Goal: Communication & Community: Answer question/provide support

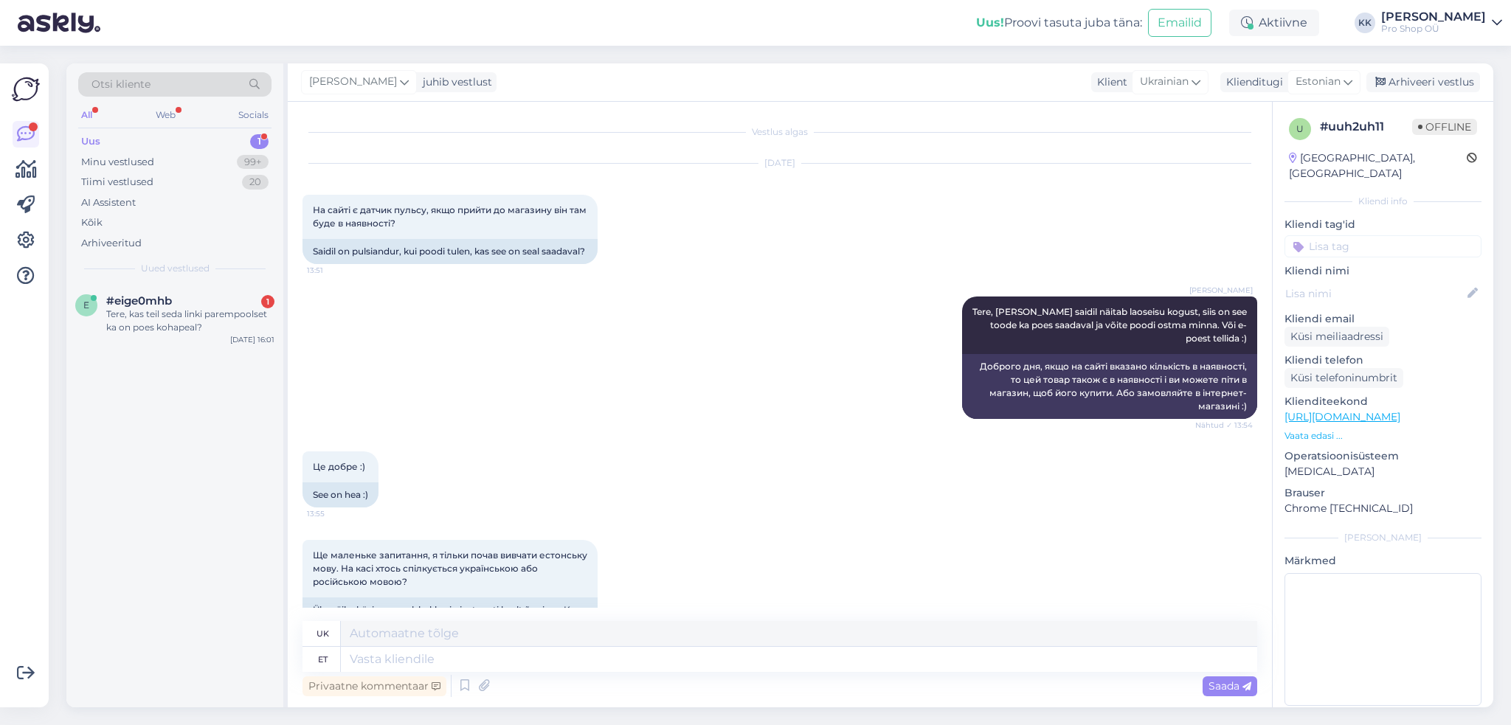
scroll to position [508, 0]
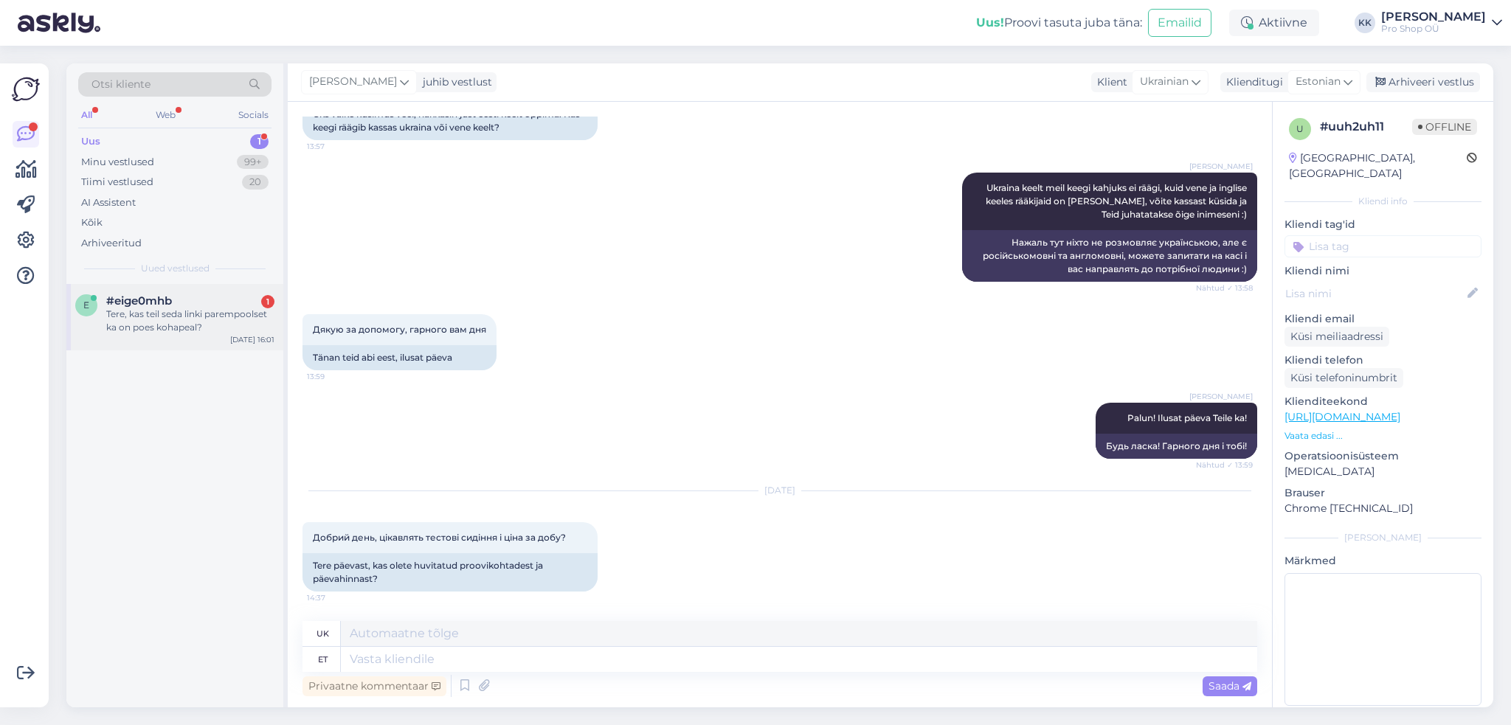
click at [139, 323] on div "Tere, kas teil seda linki parempoolset ka on poes kohapeal?" at bounding box center [190, 321] width 168 height 27
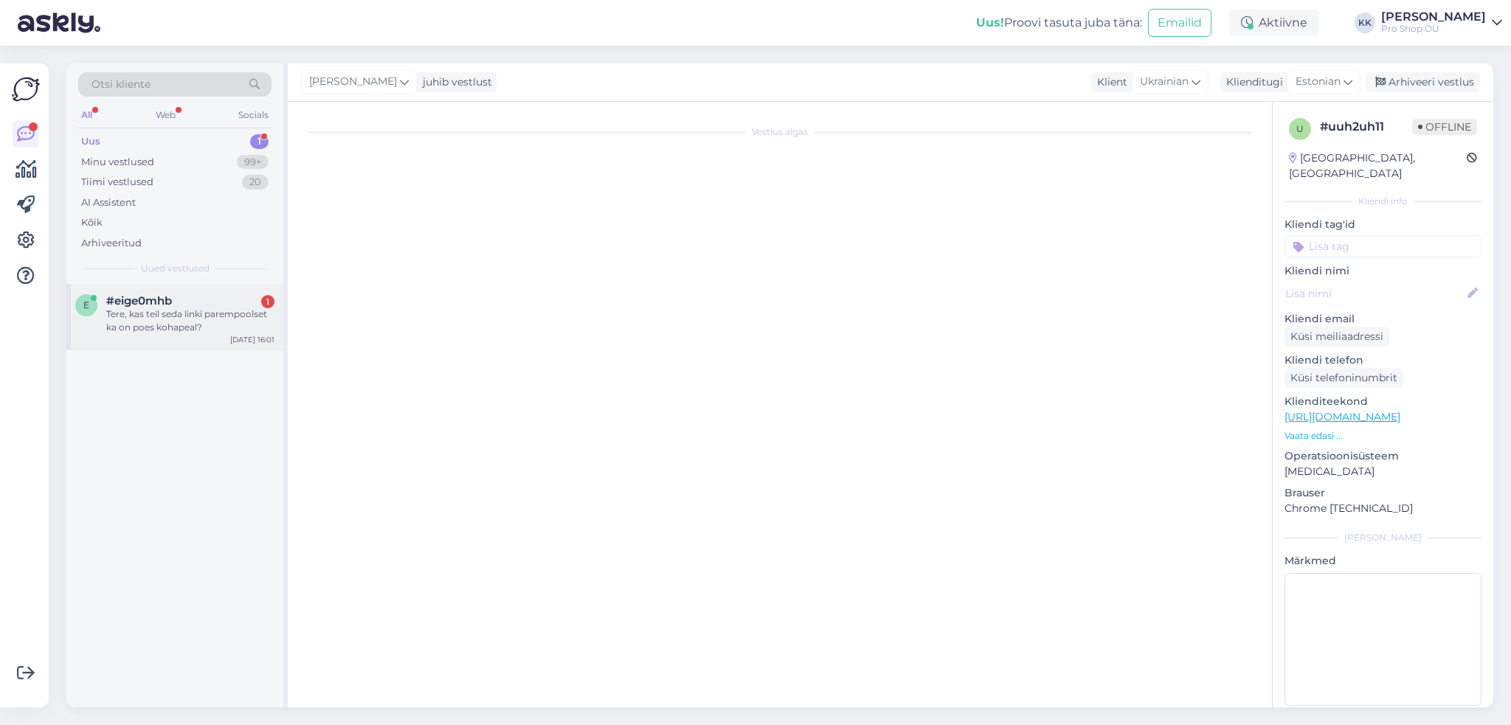
scroll to position [0, 0]
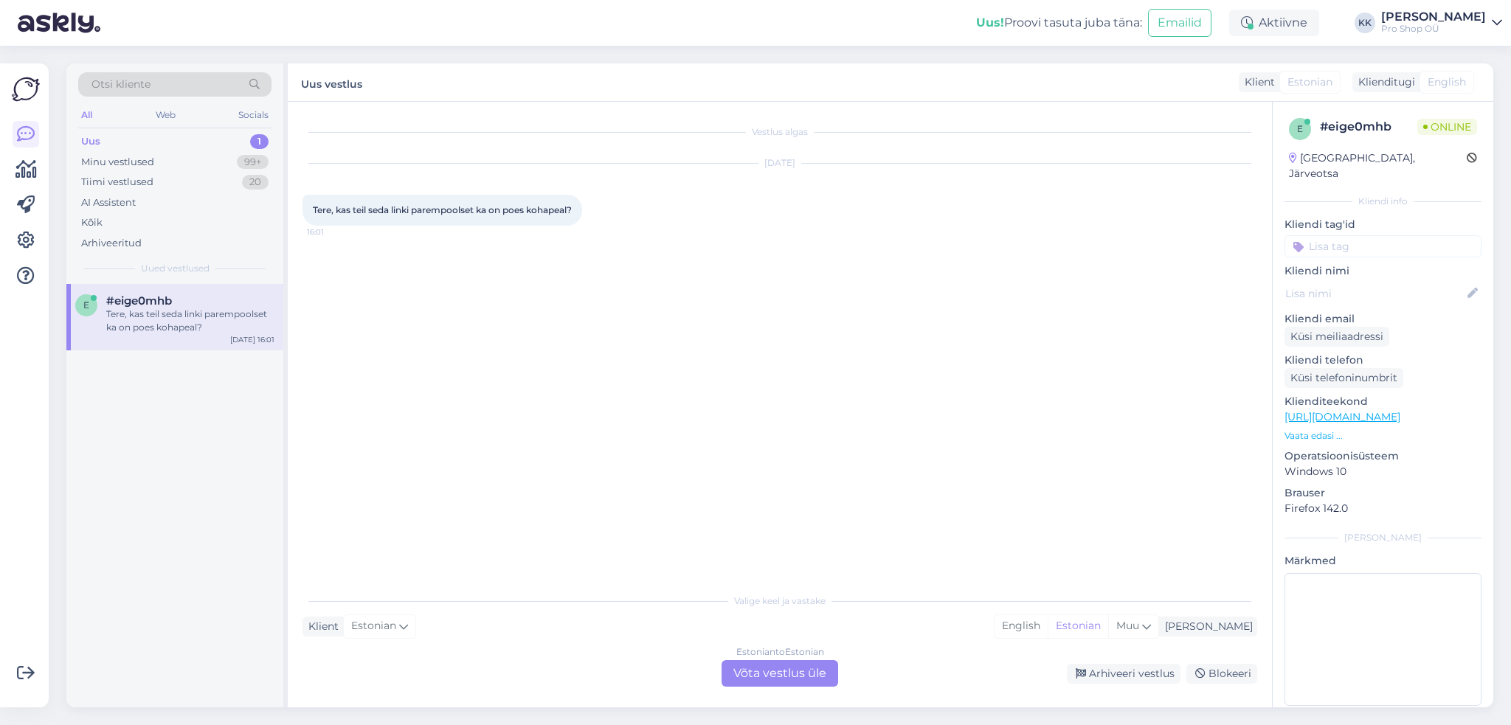
click at [776, 679] on div "Estonian to Estonian Võta vestlus üle" at bounding box center [780, 674] width 117 height 27
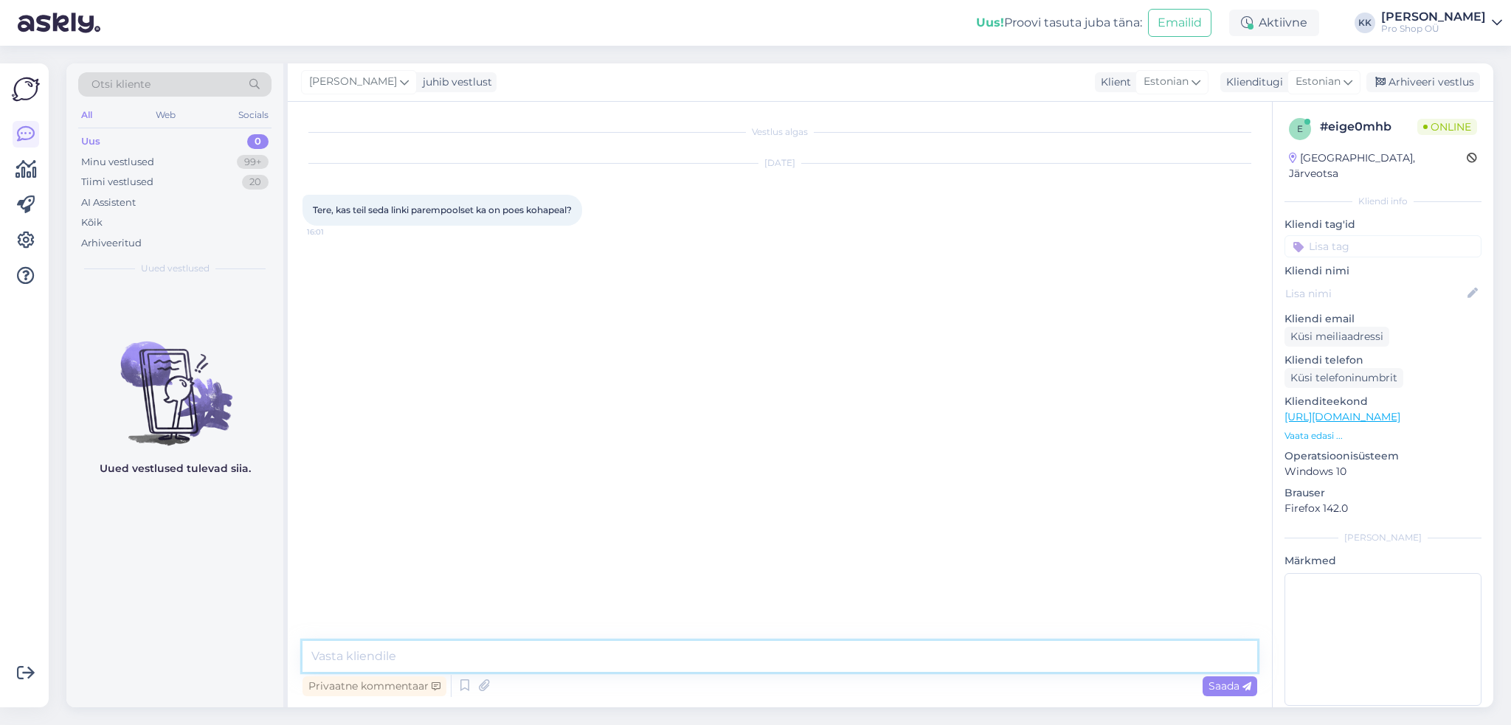
click at [676, 661] on textarea at bounding box center [780, 656] width 955 height 31
click at [1401, 410] on link "[URL][DOMAIN_NAME]" at bounding box center [1343, 416] width 116 height 13
drag, startPoint x: 495, startPoint y: 660, endPoint x: 344, endPoint y: 661, distance: 151.3
click at [344, 661] on textarea "Tere, millist linki mõtlete?" at bounding box center [780, 656] width 955 height 31
type textarea "Tere, laoseis näitab, et viimane peaks veel saadaval olema"
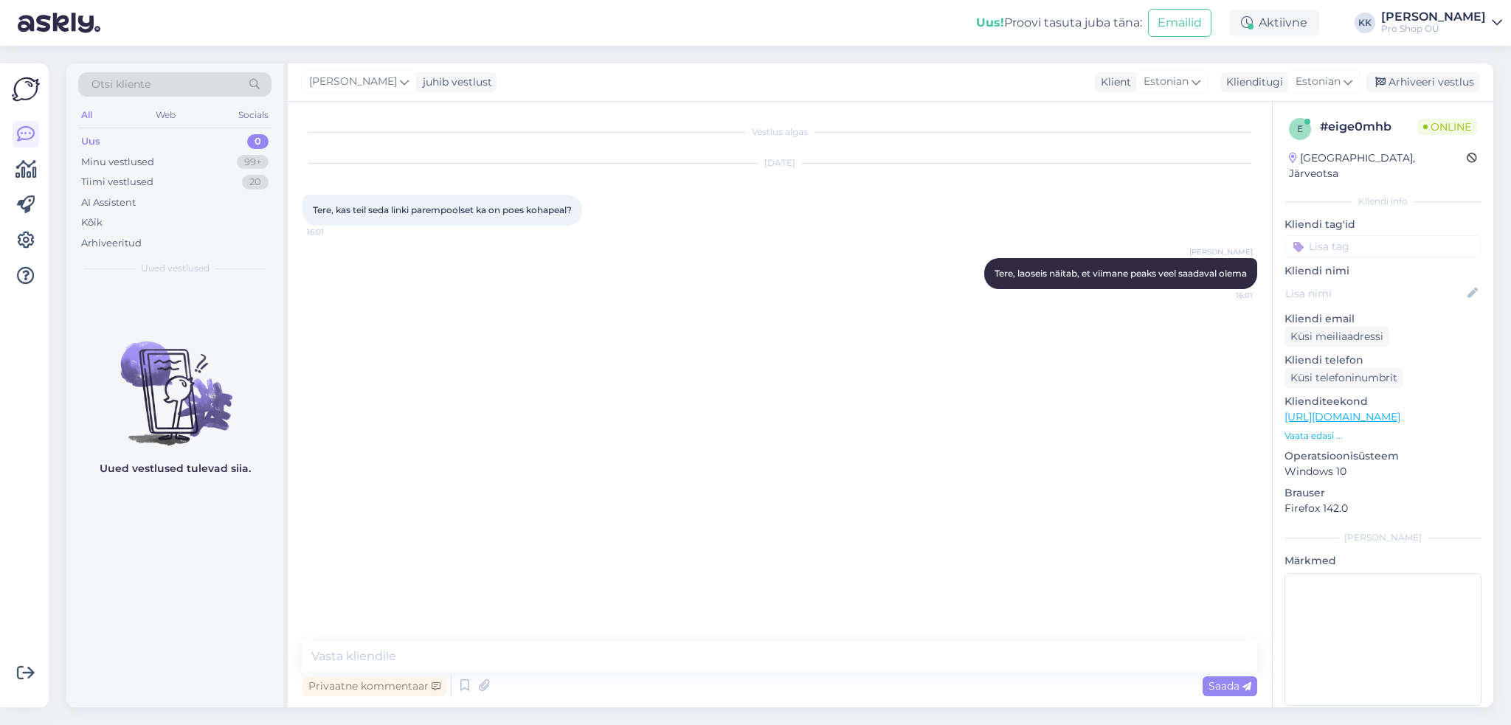
click at [1331, 430] on p "Vaata edasi ..." at bounding box center [1383, 436] width 197 height 13
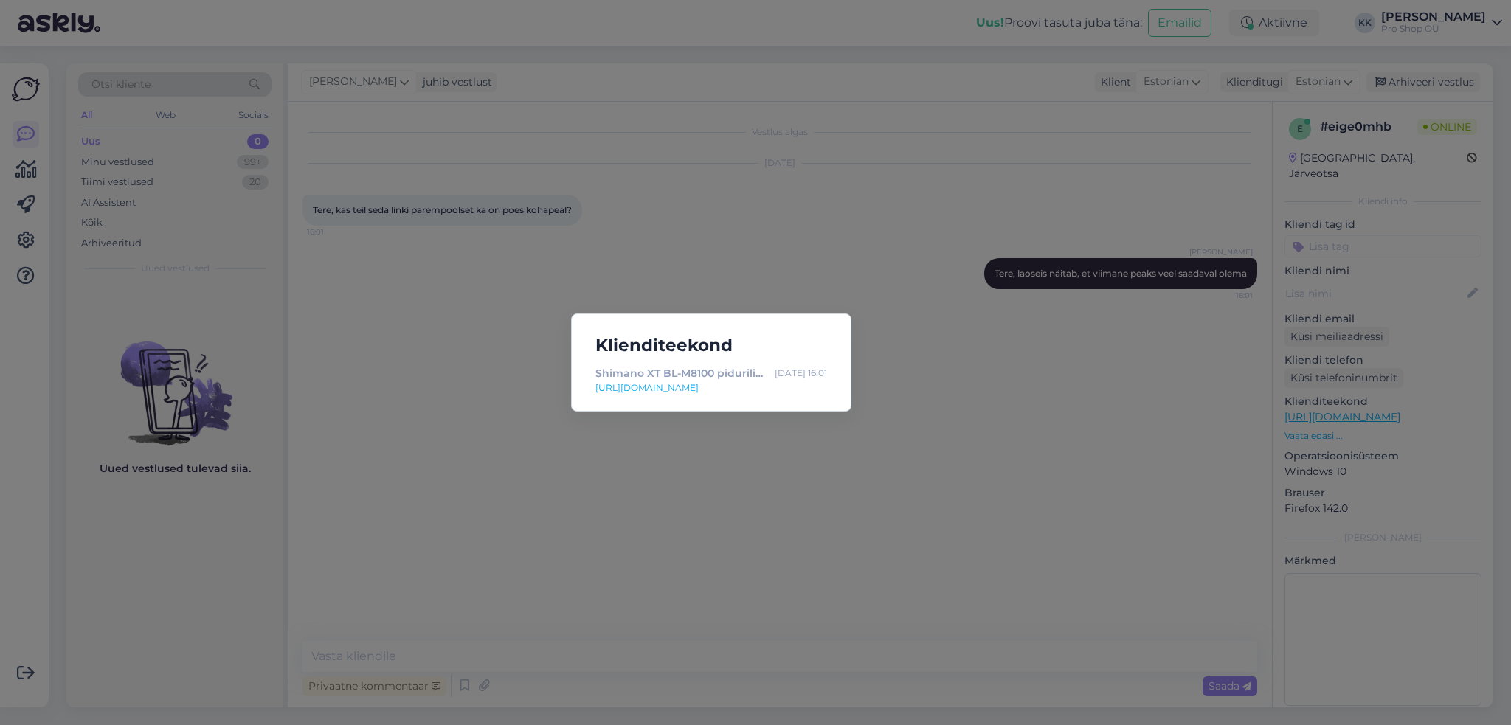
click at [979, 576] on div "Klienditeekond Shimano XT BL-M8100 pidurilink - vasak - Velohunt [DATE] 16:01 […" at bounding box center [755, 362] width 1511 height 725
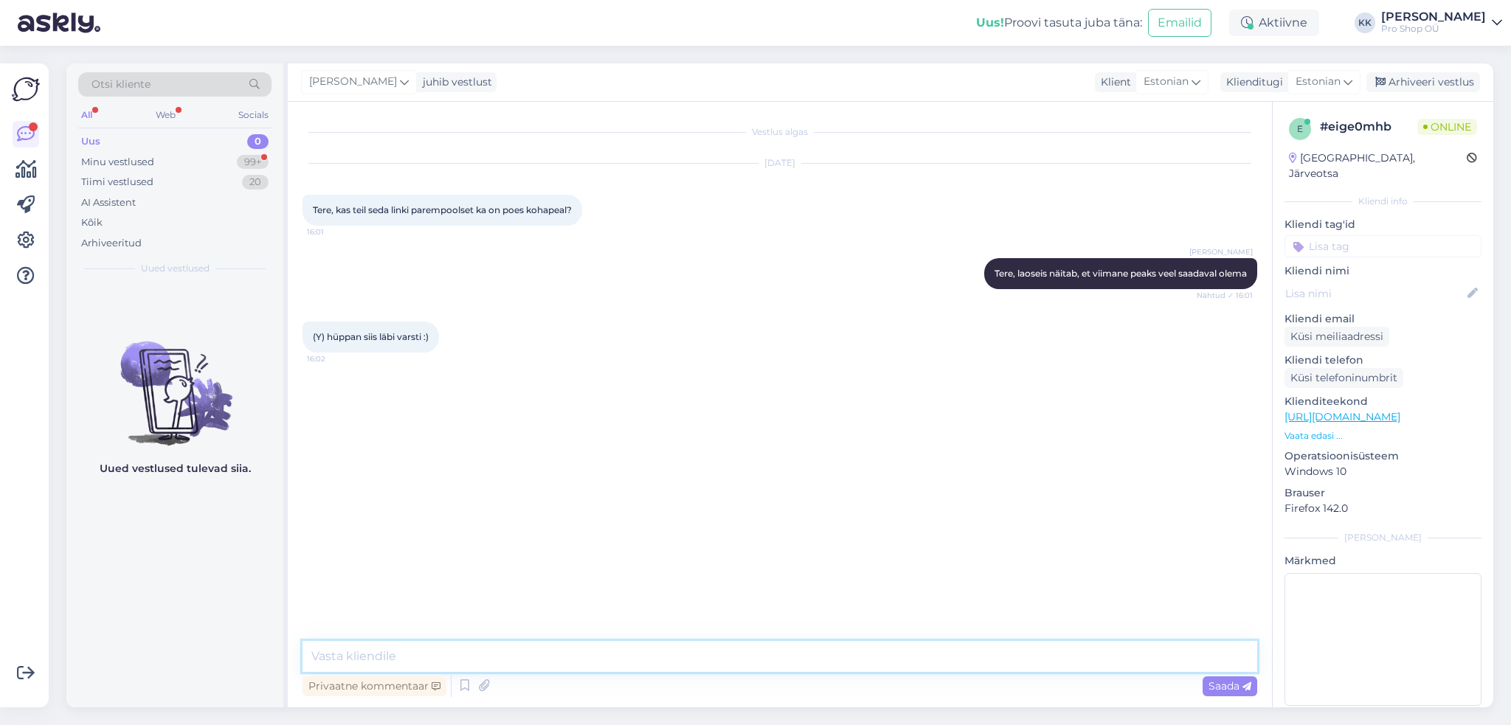
click at [662, 662] on textarea at bounding box center [780, 656] width 955 height 31
type textarea "Teeme nii :)"
